Goal: Task Accomplishment & Management: Use online tool/utility

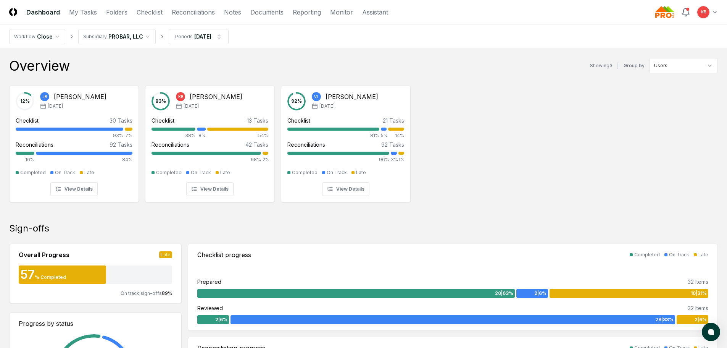
scroll to position [420, 0]
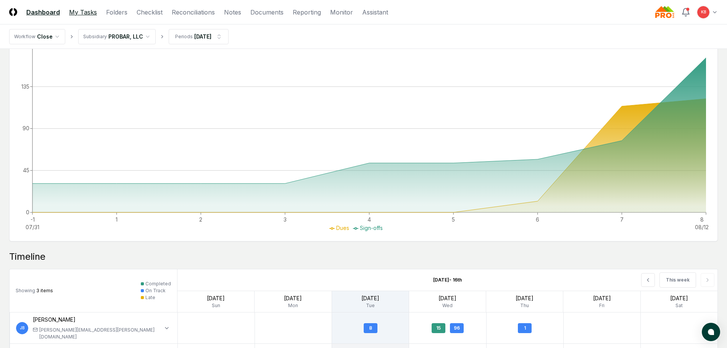
click at [89, 10] on link "My Tasks" at bounding box center [83, 12] width 28 height 9
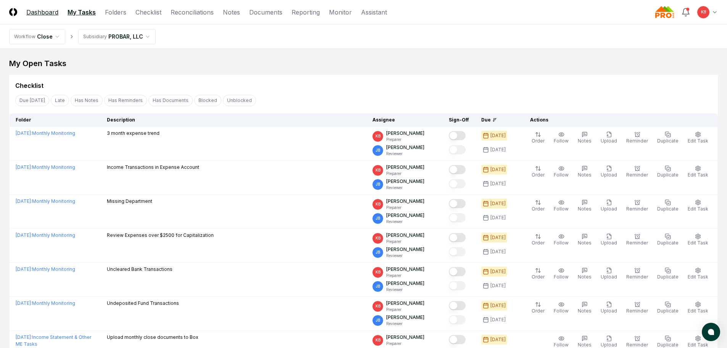
click at [36, 11] on link "Dashboard" at bounding box center [42, 12] width 32 height 9
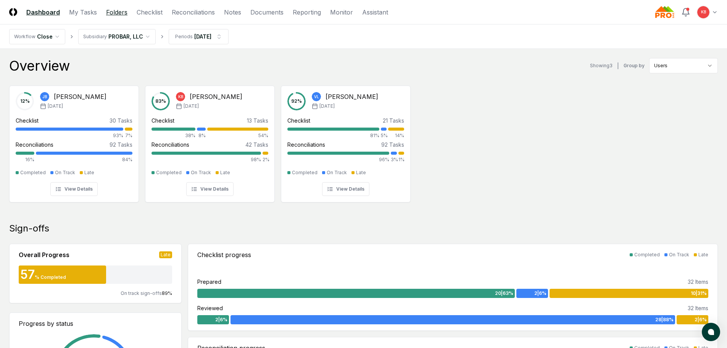
click at [115, 12] on link "Folders" at bounding box center [116, 12] width 21 height 9
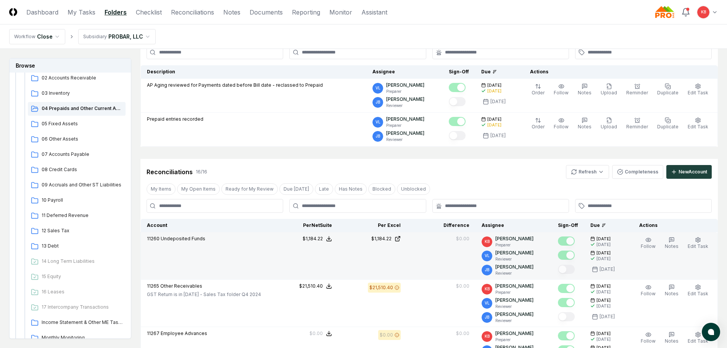
scroll to position [76, 0]
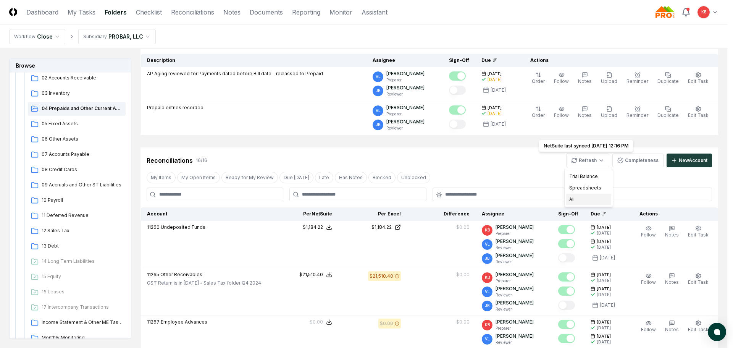
click at [576, 199] on div "All" at bounding box center [588, 199] width 45 height 11
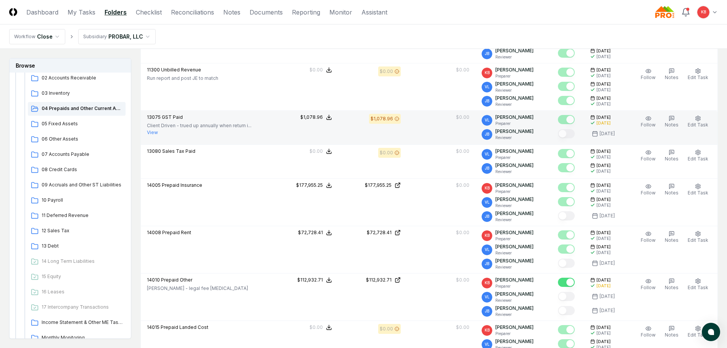
scroll to position [471, 0]
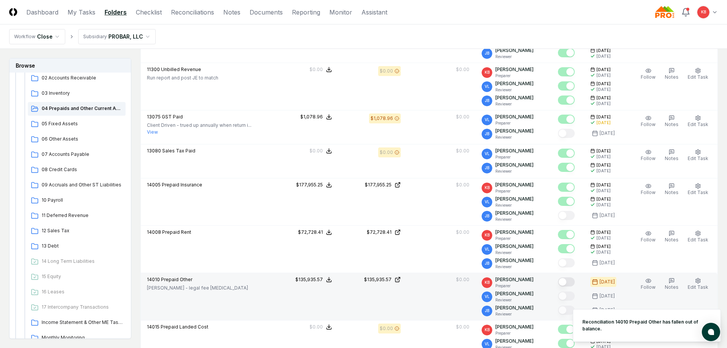
click at [567, 281] on button "Mark complete" at bounding box center [566, 281] width 17 height 9
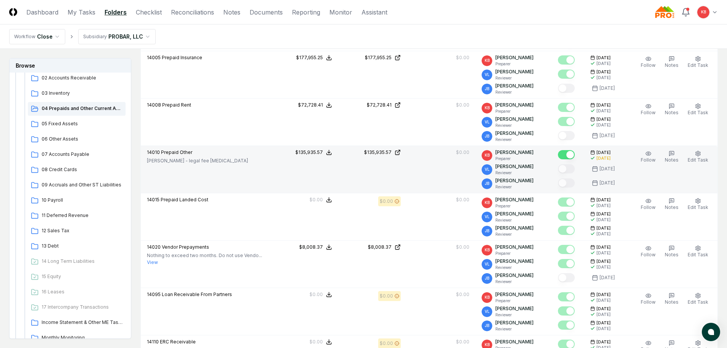
scroll to position [598, 0]
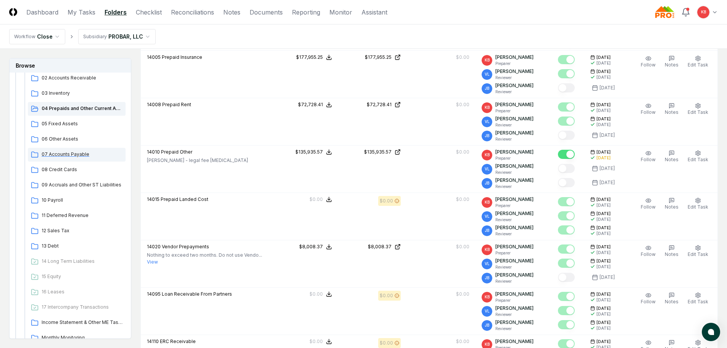
click at [66, 154] on span "07 Accounts Payable" at bounding box center [82, 154] width 81 height 7
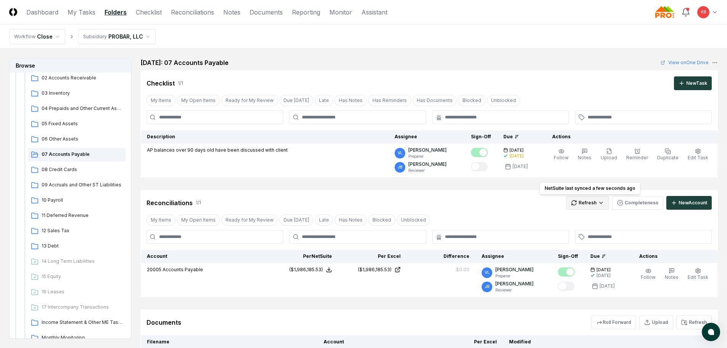
click at [588, 205] on html "CloseCore Dashboard My Tasks Folders Checklist Reconciliations Notes Documents …" at bounding box center [363, 212] width 727 height 424
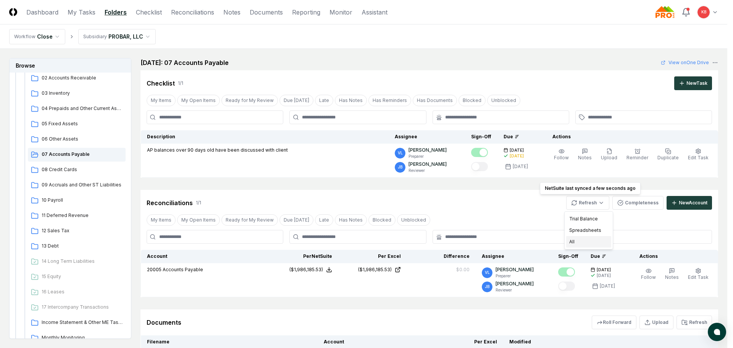
click at [579, 241] on div "All" at bounding box center [588, 241] width 45 height 11
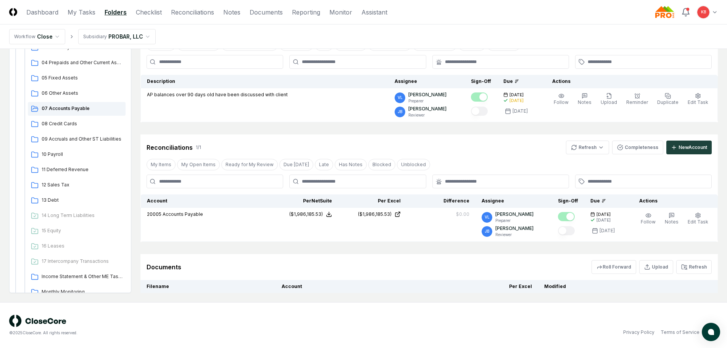
scroll to position [76, 0]
